Goal: Transaction & Acquisition: Book appointment/travel/reservation

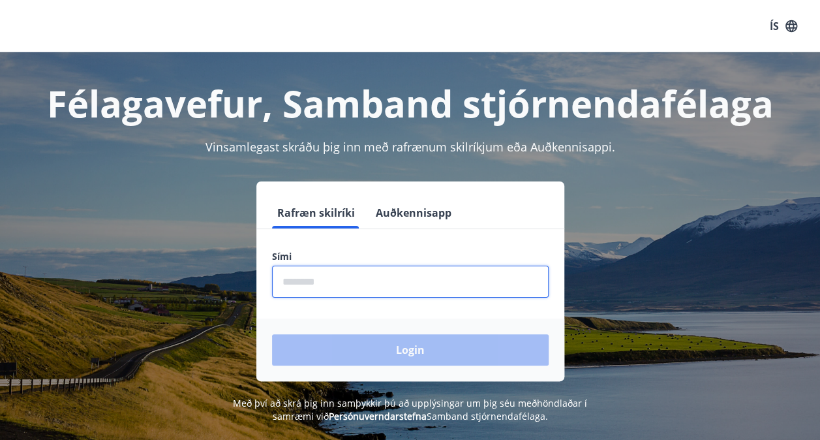
click at [292, 272] on input "phone" at bounding box center [410, 282] width 277 height 32
type input "********"
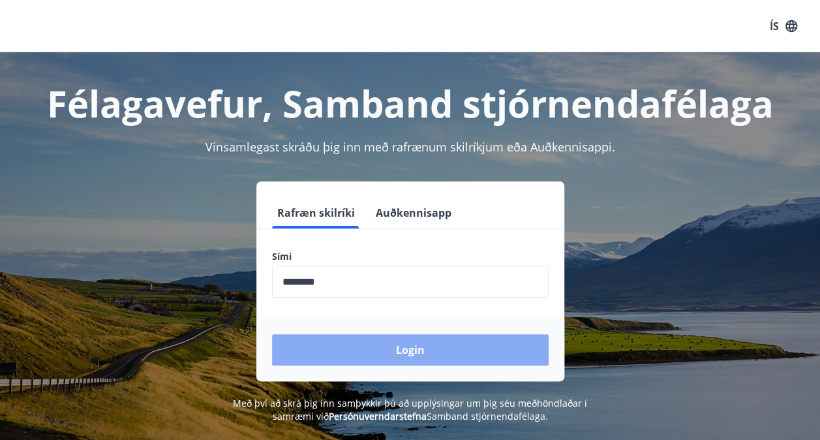
click at [405, 351] on button "Login" at bounding box center [410, 349] width 277 height 31
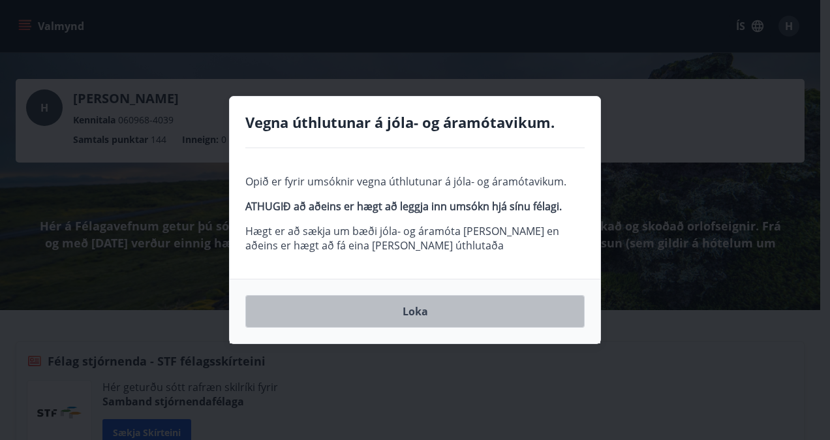
click at [424, 307] on button "Loka" at bounding box center [414, 311] width 339 height 33
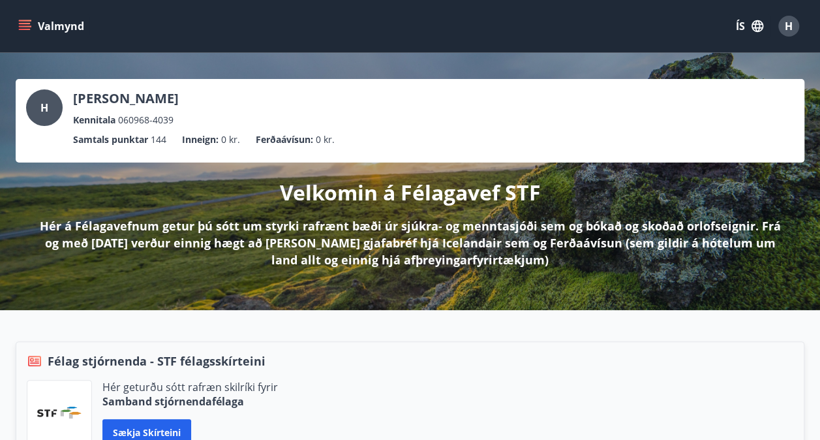
click at [25, 27] on icon "menu" at bounding box center [26, 25] width 14 height 1
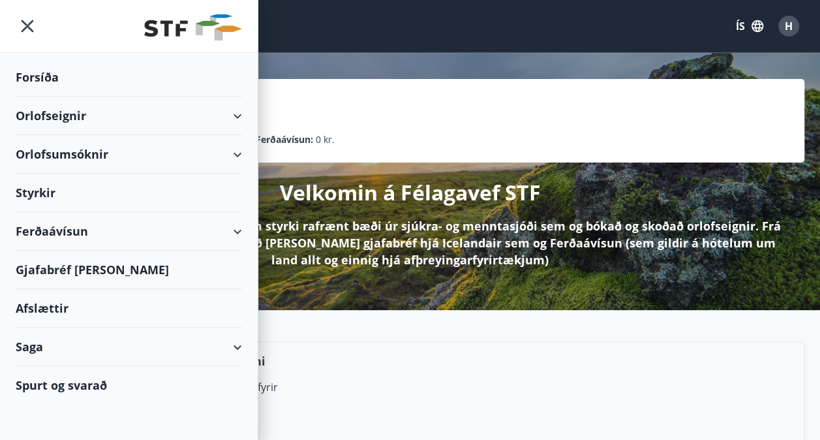
click at [74, 116] on div "Orlofseignir" at bounding box center [129, 116] width 226 height 39
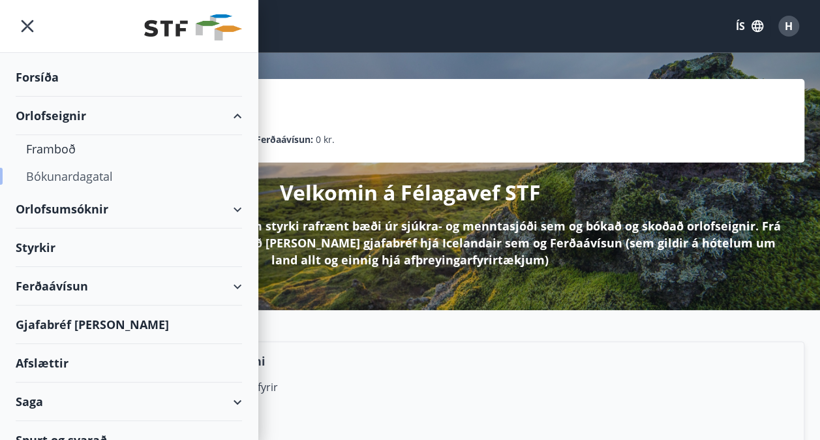
click at [84, 172] on div "Bókunardagatal" at bounding box center [129, 175] width 206 height 27
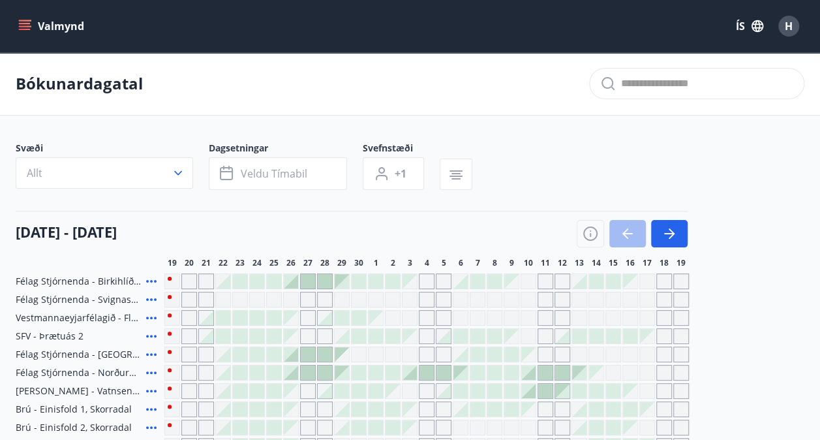
click at [24, 31] on icon "menu" at bounding box center [24, 26] width 13 height 13
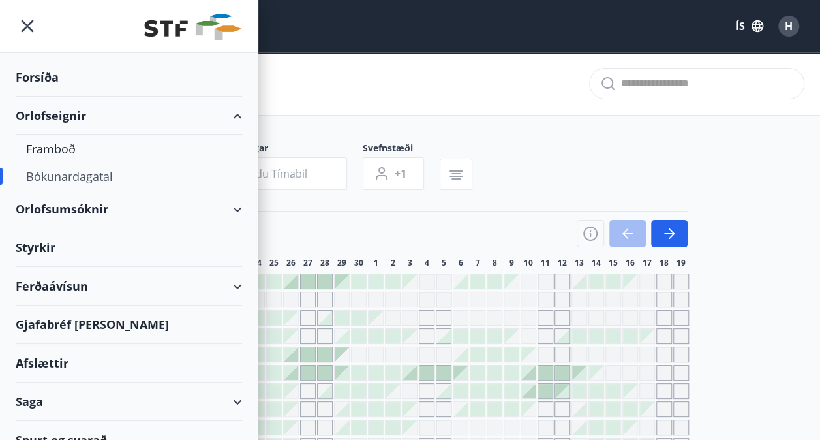
click at [77, 208] on div "Orlofsumsóknir" at bounding box center [129, 209] width 226 height 39
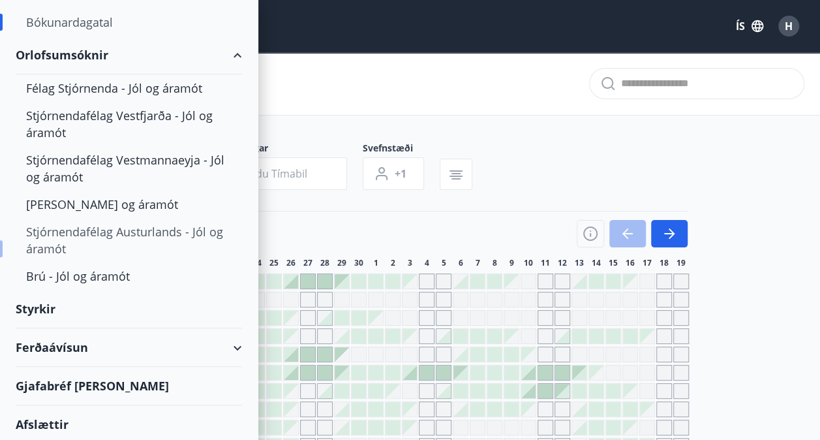
scroll to position [150, 0]
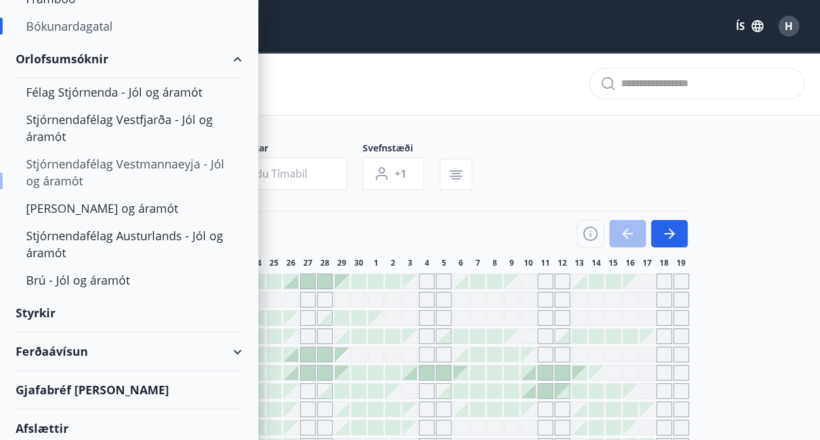
click at [117, 164] on div "Stjórnendafélag Vestmannaeyja - Jól og áramót" at bounding box center [129, 172] width 206 height 44
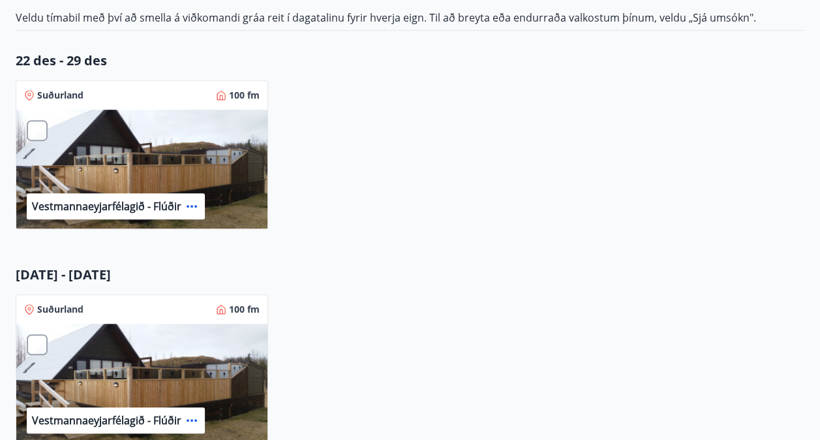
scroll to position [260, 0]
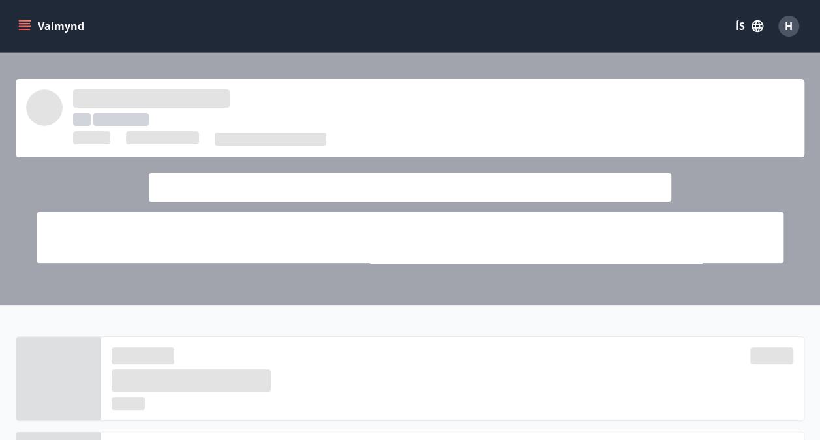
click at [22, 23] on icon "menu" at bounding box center [25, 23] width 12 height 1
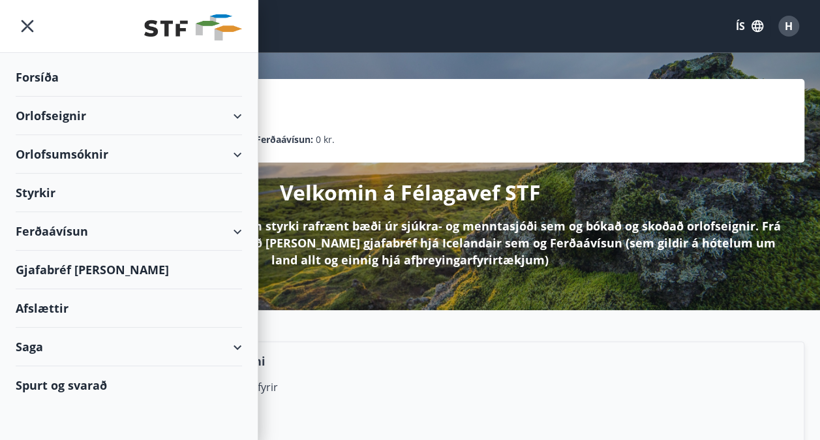
click at [77, 114] on div "Orlofseignir" at bounding box center [129, 116] width 226 height 39
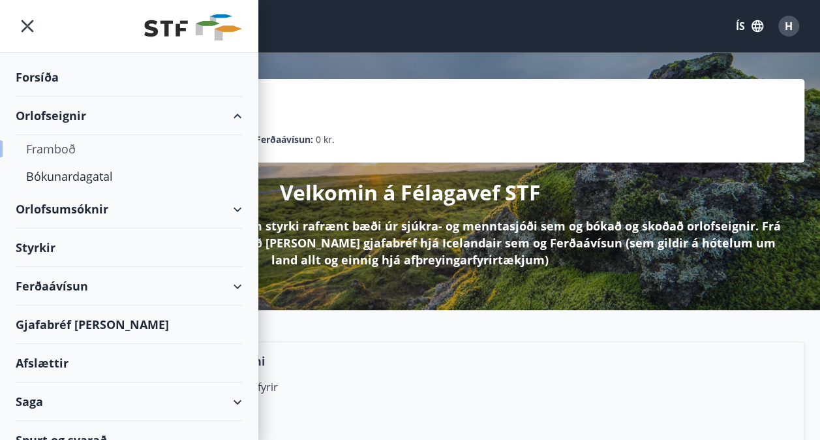
click at [63, 147] on div "Framboð" at bounding box center [129, 148] width 206 height 27
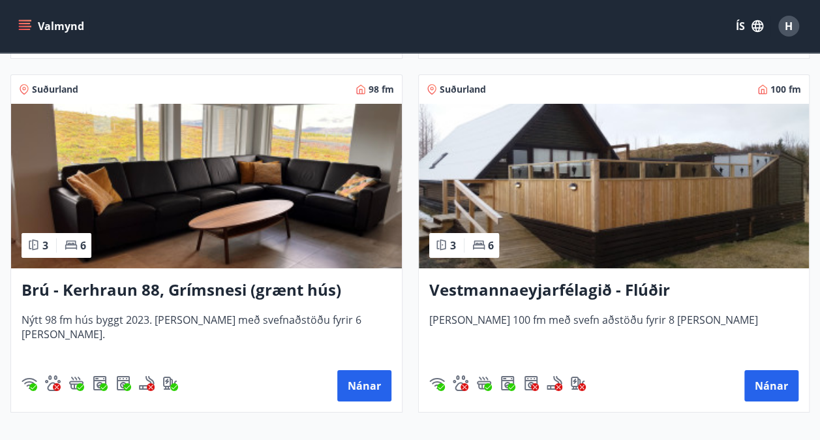
scroll to position [4816, 0]
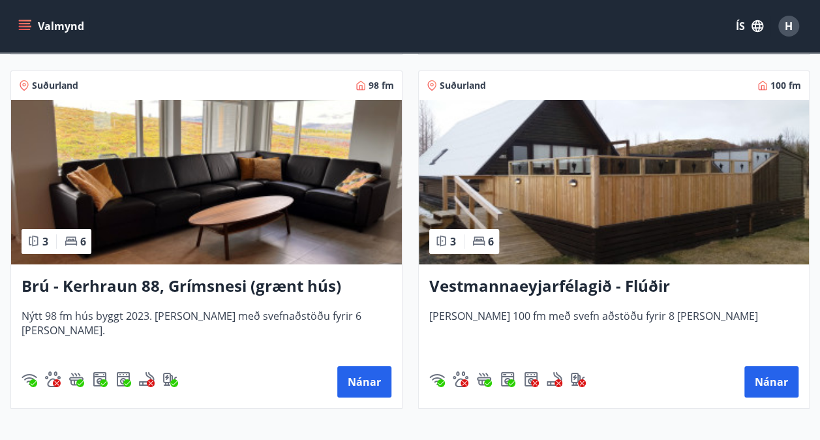
click at [524, 166] on img at bounding box center [614, 182] width 391 height 164
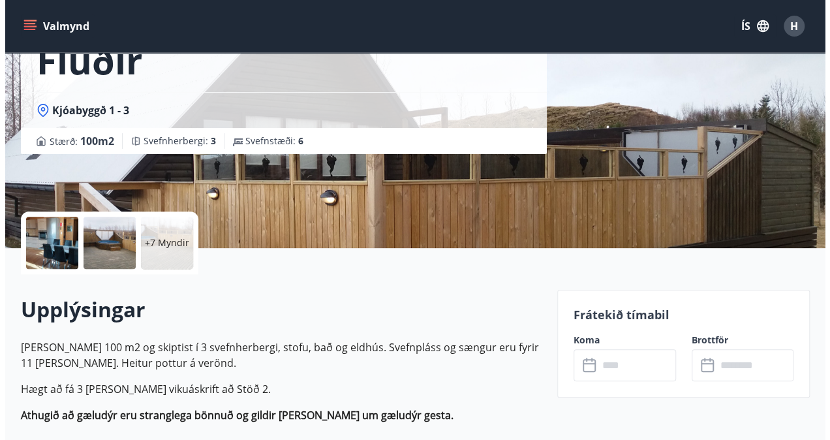
scroll to position [143, 0]
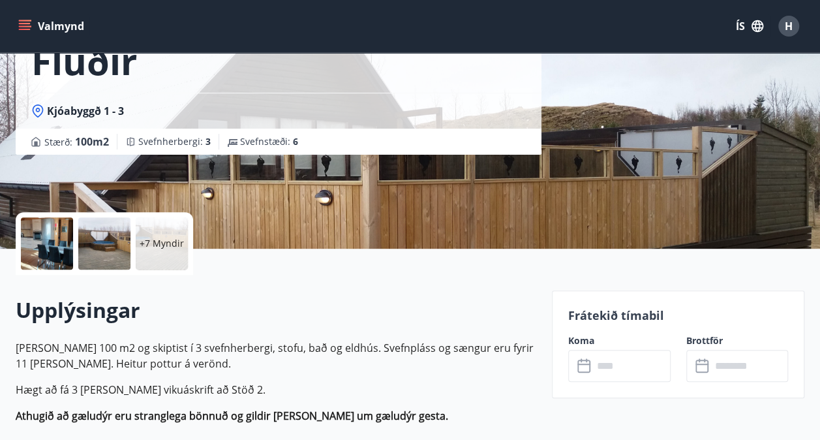
click at [163, 237] on p "+7 Myndir" at bounding box center [162, 243] width 44 height 13
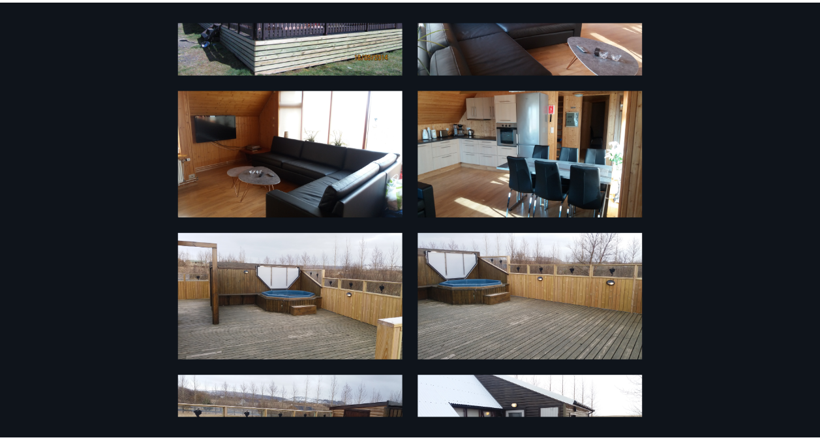
scroll to position [0, 0]
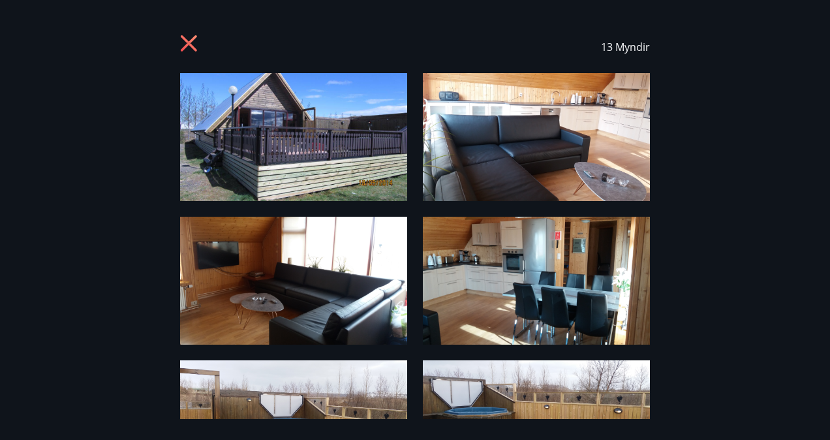
click at [188, 40] on icon at bounding box center [190, 45] width 21 height 21
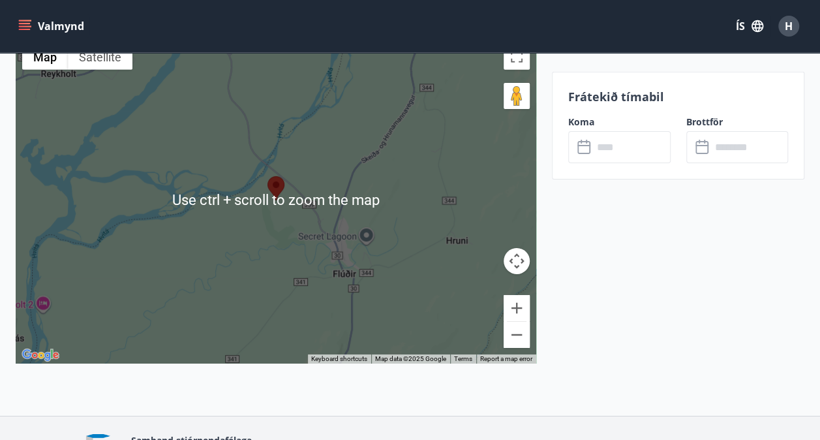
scroll to position [2038, 0]
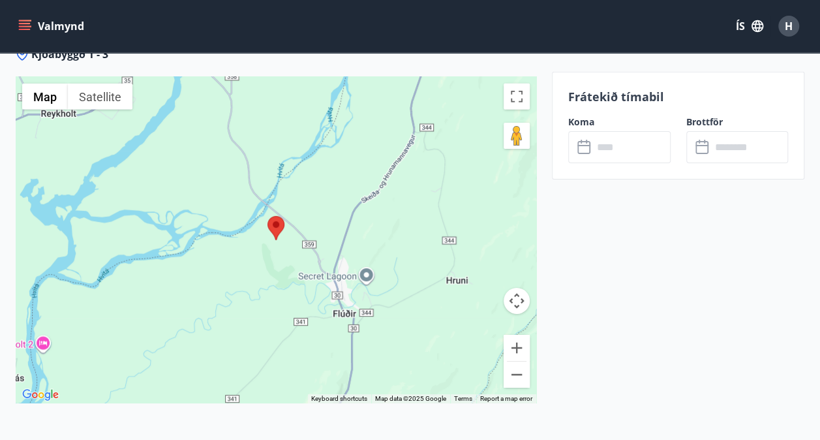
click at [266, 243] on div at bounding box center [276, 240] width 521 height 326
click at [356, 229] on div at bounding box center [276, 240] width 521 height 326
click at [272, 224] on img at bounding box center [276, 228] width 17 height 24
click at [517, 128] on button "Drag Pegman onto the map to open Street View" at bounding box center [517, 136] width 26 height 26
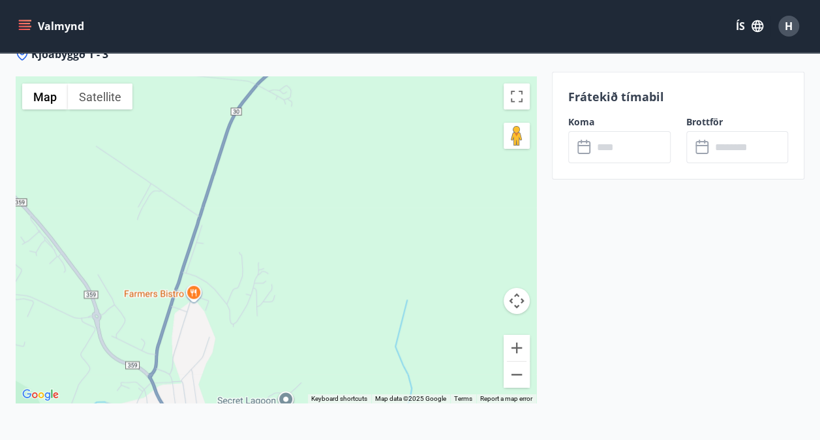
click at [297, 275] on div "To navigate, press the arrow keys." at bounding box center [276, 240] width 521 height 326
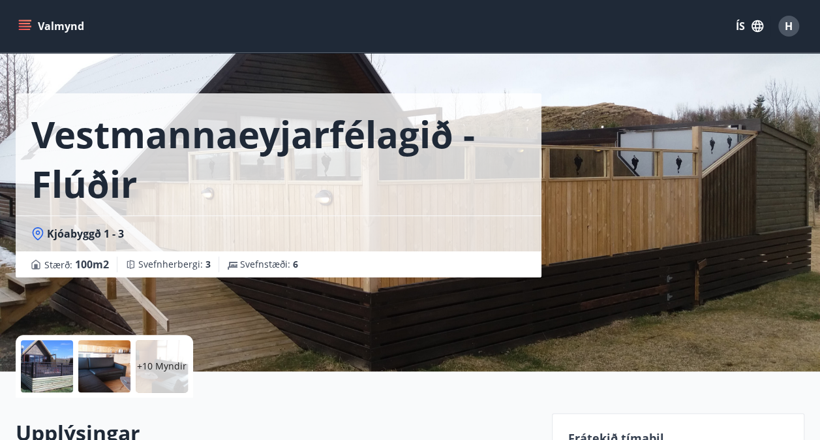
scroll to position [0, 0]
